Goal: Task Accomplishment & Management: Manage account settings

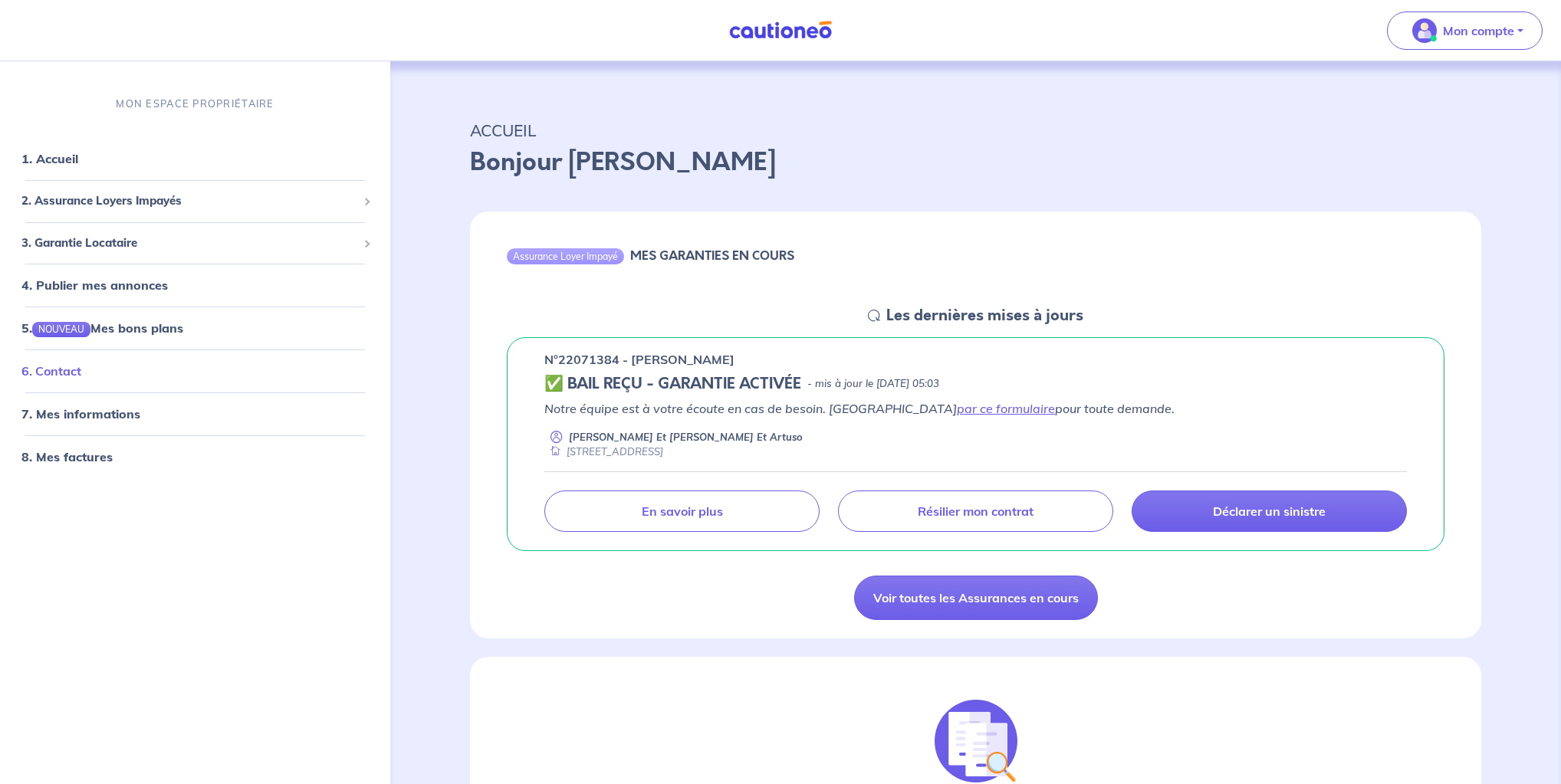
click at [81, 365] on link "6. Contact" at bounding box center [51, 371] width 60 height 15
click at [957, 408] on link "par ce formulaire" at bounding box center [1006, 408] width 98 height 15
click at [963, 610] on link "Voir toutes les Assurances en cours" at bounding box center [976, 597] width 244 height 44
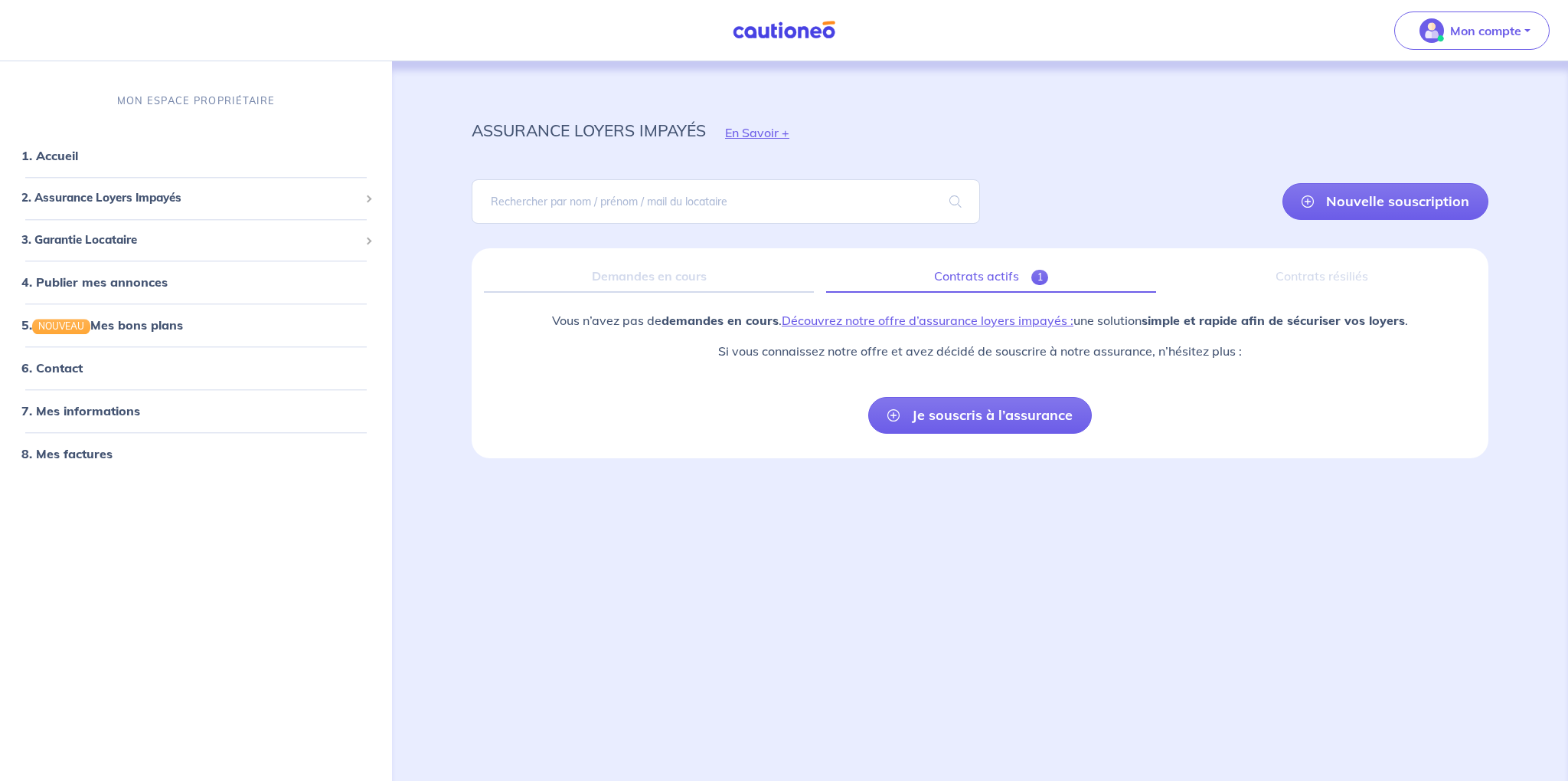
click at [1042, 276] on span "1" at bounding box center [1041, 277] width 18 height 15
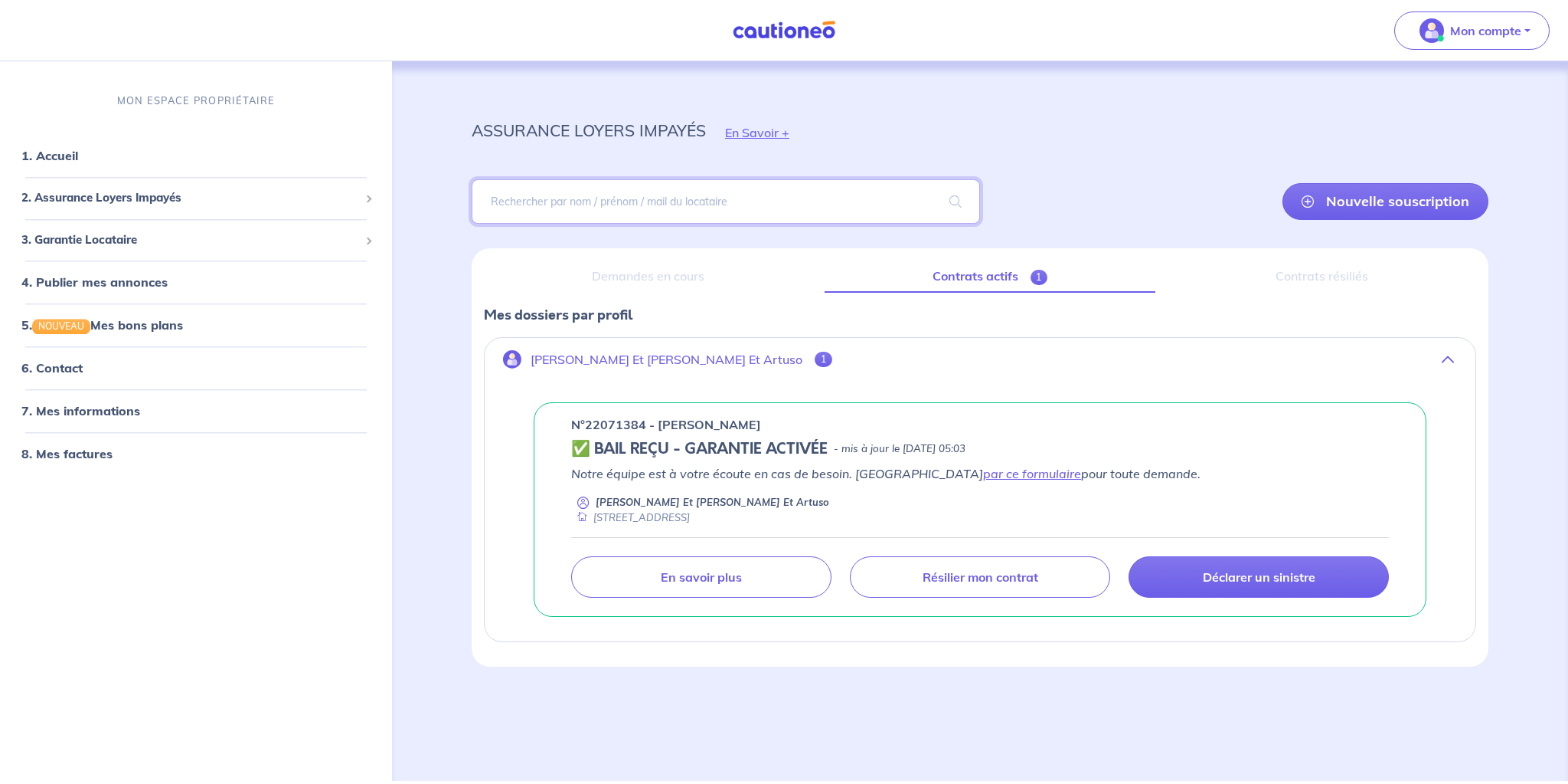
click at [642, 203] on input "search" at bounding box center [726, 202] width 509 height 44
type input "lapierre"
click at [953, 192] on span at bounding box center [956, 201] width 49 height 43
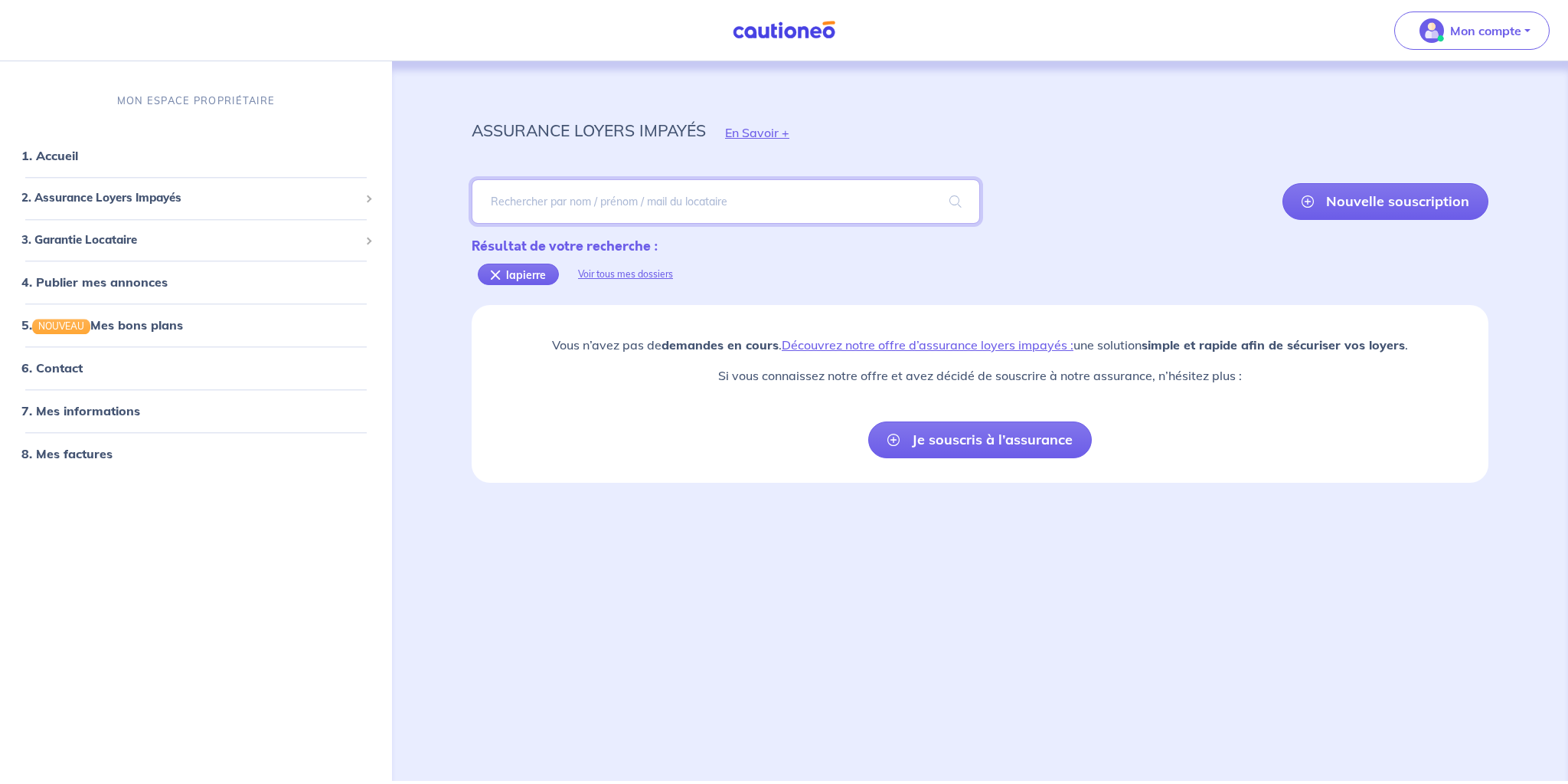
click at [622, 200] on input "search" at bounding box center [726, 202] width 509 height 44
click at [70, 410] on link "7. Mes informations" at bounding box center [78, 410] width 114 height 15
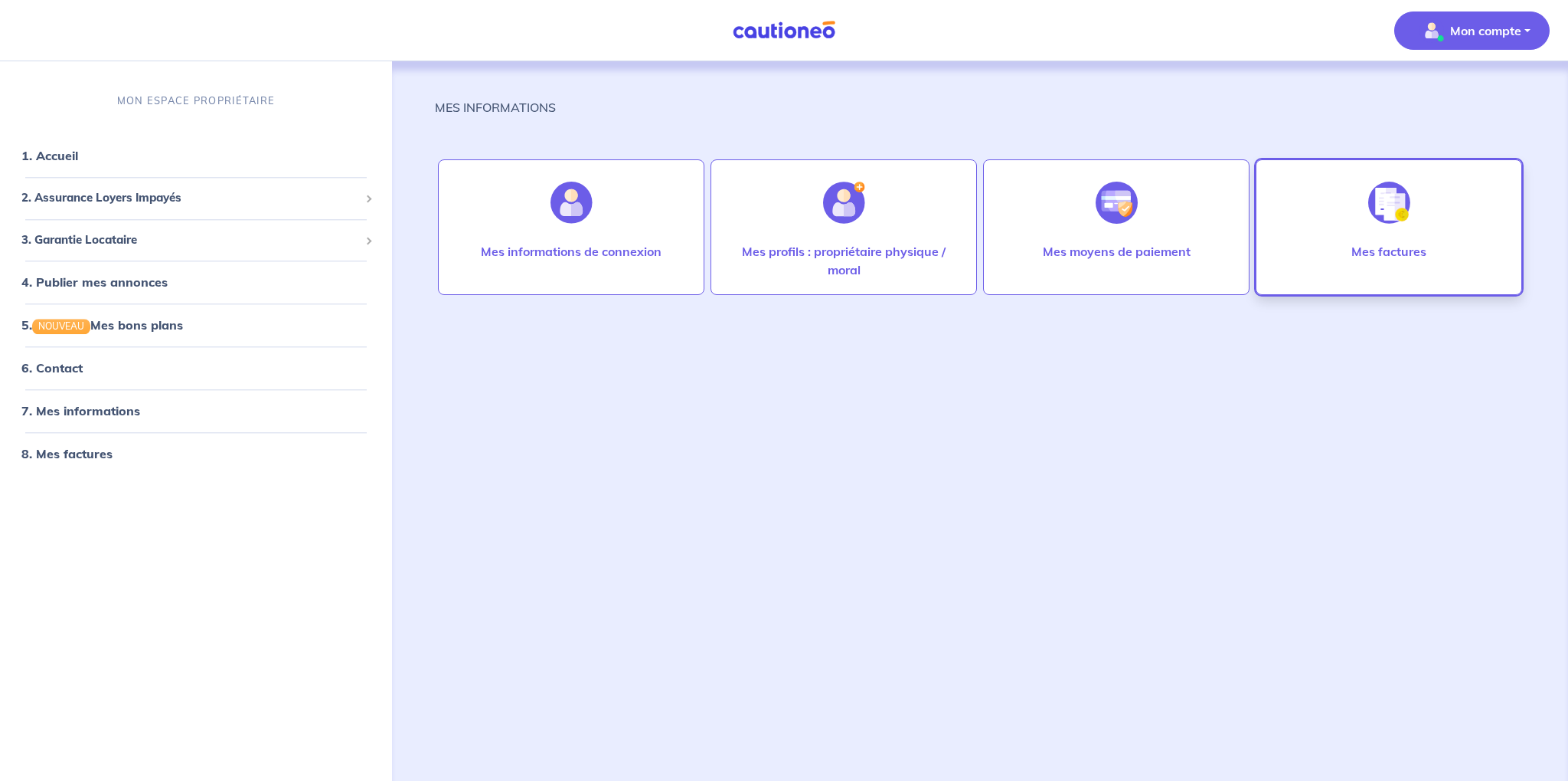
click at [1385, 276] on div "Mes factures" at bounding box center [1388, 267] width 99 height 49
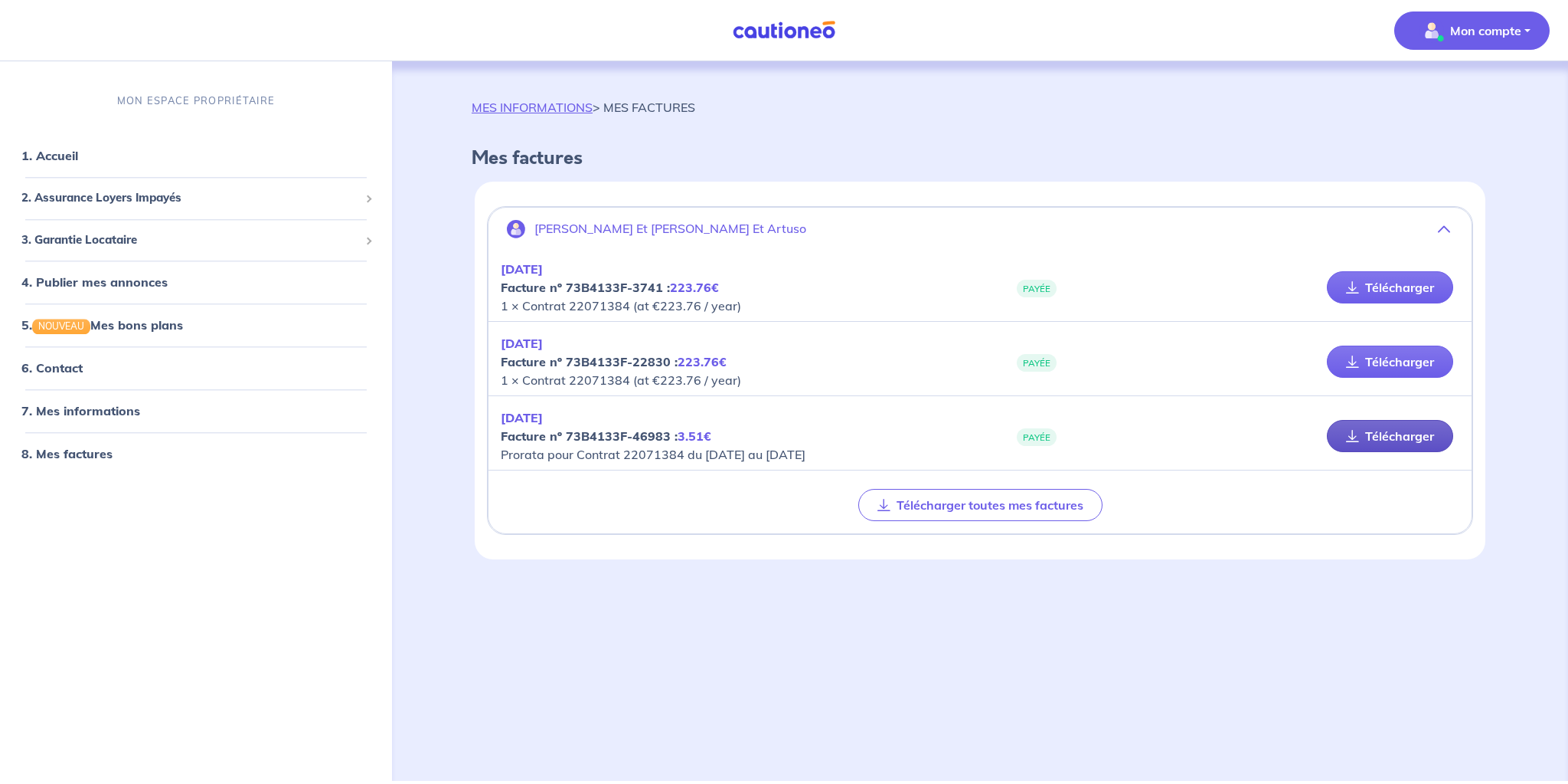
click at [1394, 439] on link "Télécharger" at bounding box center [1390, 436] width 127 height 33
click at [132, 319] on link "5. NOUVEAU Mes bons plans" at bounding box center [100, 325] width 159 height 15
